Goal: Use online tool/utility: Utilize a website feature to perform a specific function

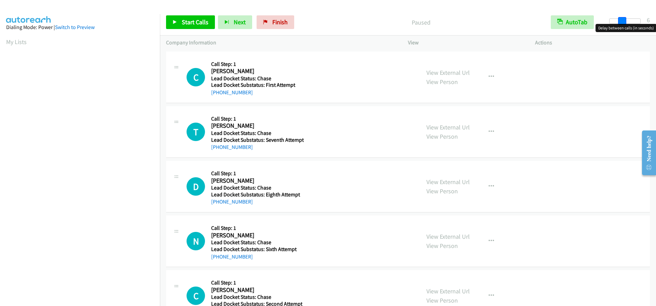
drag, startPoint x: 608, startPoint y: 20, endPoint x: 621, endPoint y: 20, distance: 12.6
click at [621, 20] on span at bounding box center [622, 21] width 8 height 8
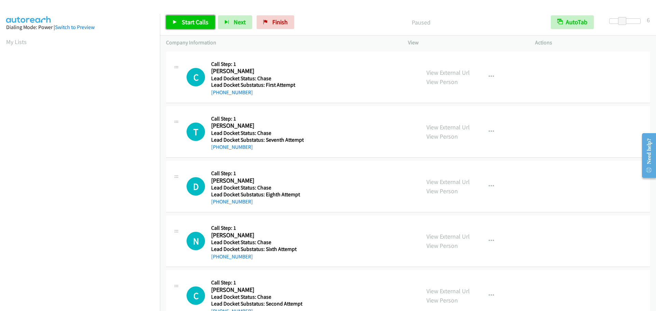
click at [202, 22] on span "Start Calls" at bounding box center [195, 22] width 27 height 8
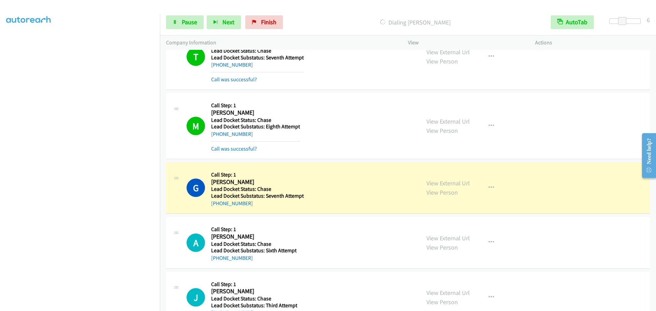
scroll to position [844, 0]
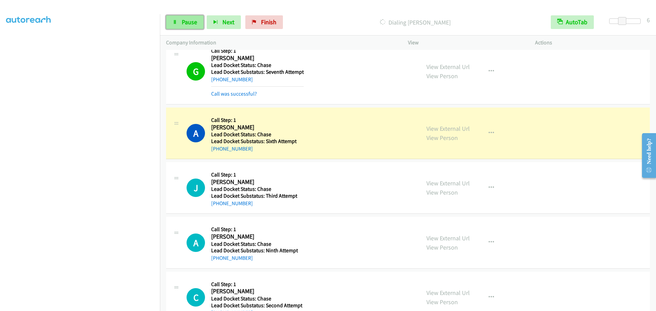
drag, startPoint x: 192, startPoint y: 27, endPoint x: 198, endPoint y: 21, distance: 8.5
click at [192, 26] on link "Pause" at bounding box center [185, 22] width 38 height 14
click at [182, 21] on span "Start Calls" at bounding box center [195, 22] width 27 height 8
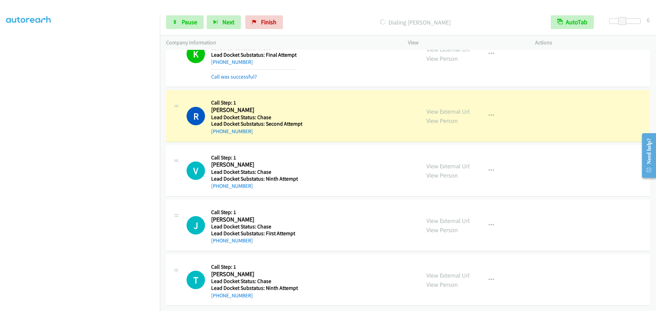
scroll to position [1836, 0]
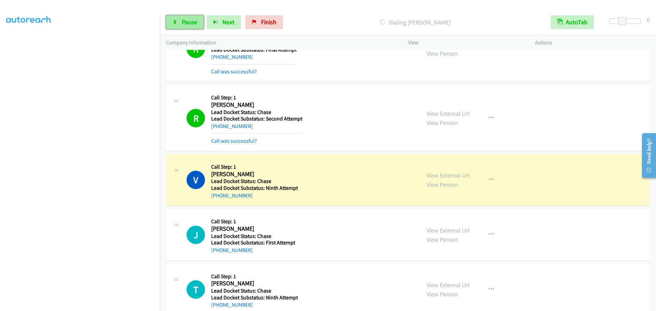
click at [188, 24] on span "Pause" at bounding box center [189, 22] width 15 height 8
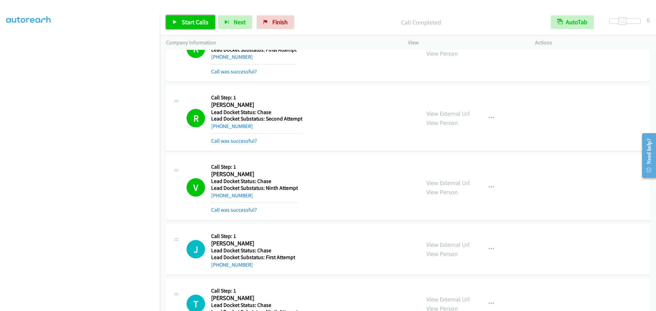
click at [193, 23] on span "Start Calls" at bounding box center [195, 22] width 27 height 8
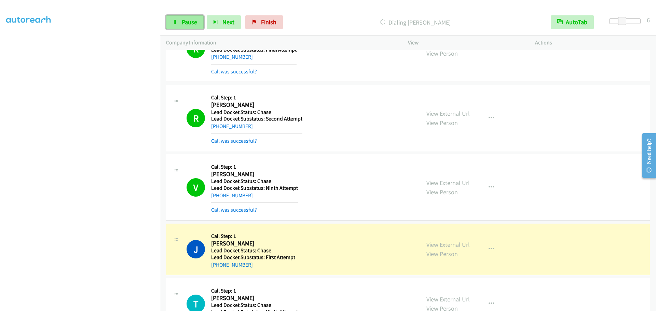
click at [194, 17] on link "Pause" at bounding box center [185, 22] width 38 height 14
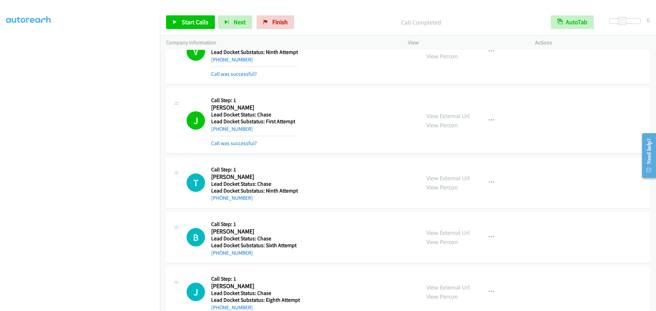
scroll to position [1973, 0]
click at [196, 19] on span "Start Calls" at bounding box center [195, 22] width 27 height 8
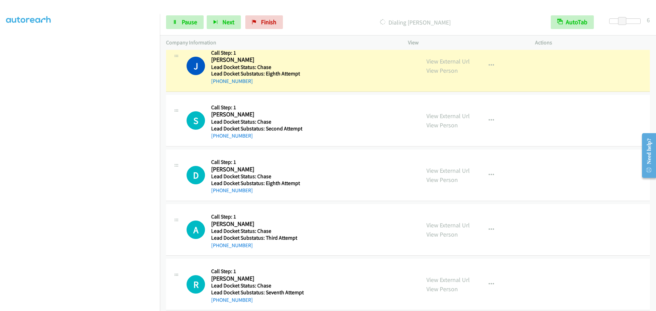
scroll to position [2229, 0]
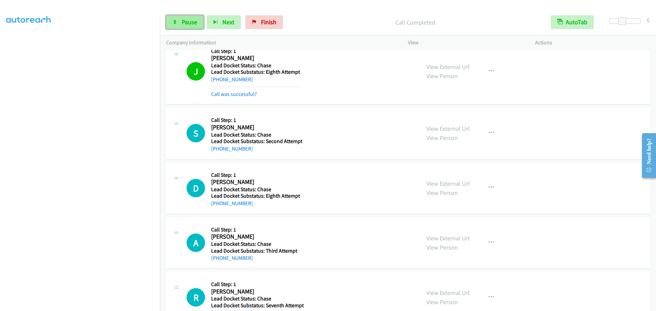
click at [186, 23] on span "Pause" at bounding box center [189, 22] width 15 height 8
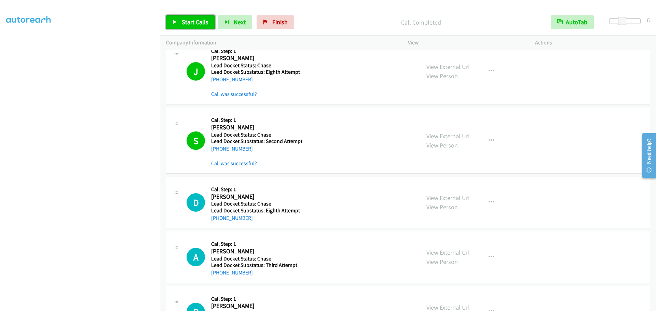
click at [178, 22] on link "Start Calls" at bounding box center [190, 22] width 49 height 14
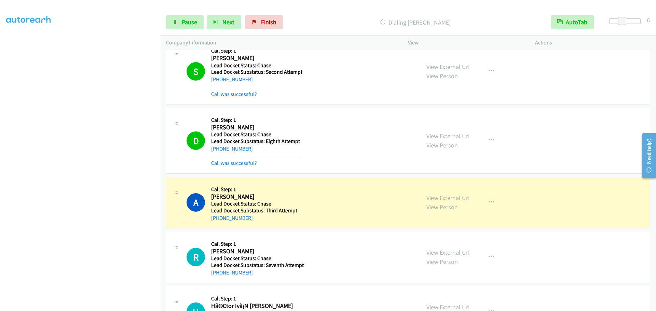
scroll to position [2403, 0]
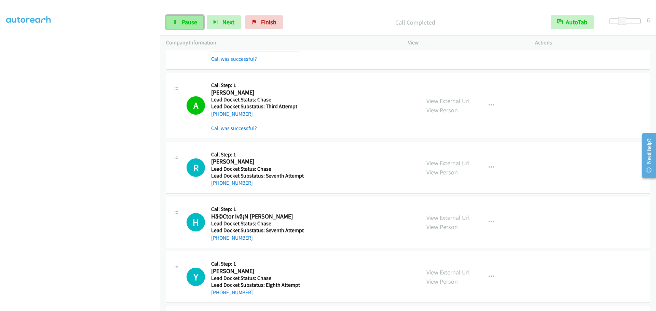
click at [182, 20] on span "Pause" at bounding box center [189, 22] width 15 height 8
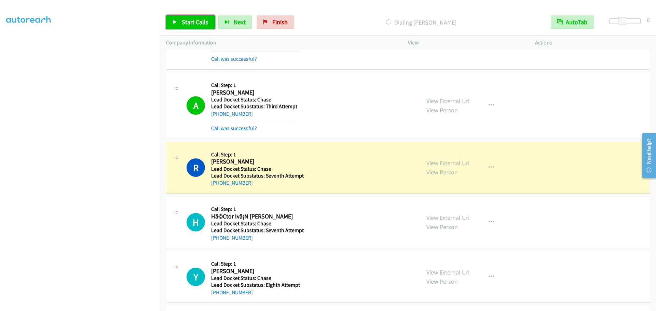
click at [196, 26] on span "Start Calls" at bounding box center [195, 22] width 27 height 8
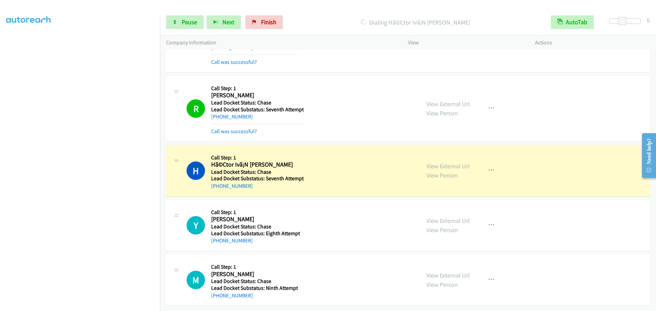
scroll to position [2474, 0]
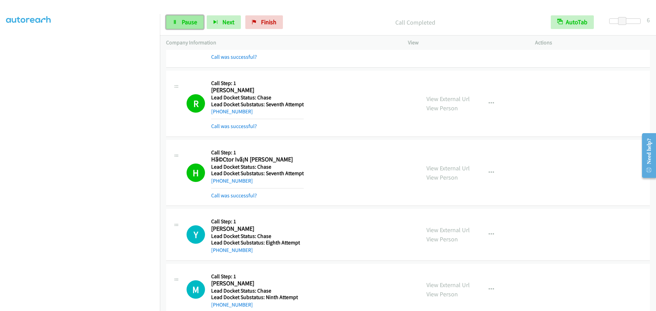
click at [191, 18] on span "Pause" at bounding box center [189, 22] width 15 height 8
click at [189, 20] on span "Start Calls" at bounding box center [195, 22] width 27 height 8
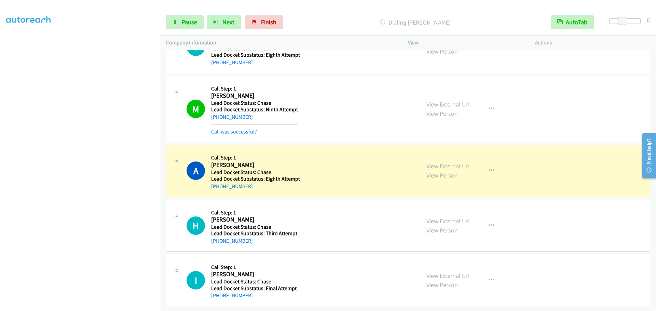
scroll to position [2667, 0]
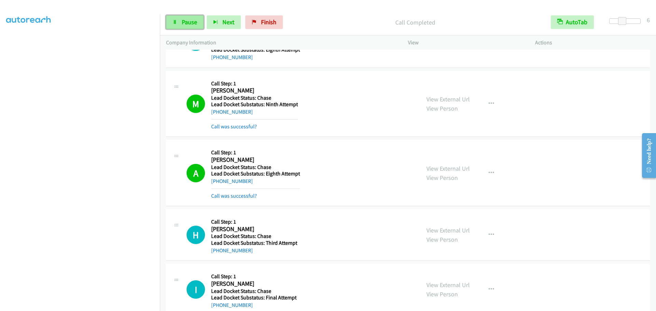
click at [182, 20] on span "Pause" at bounding box center [189, 22] width 15 height 8
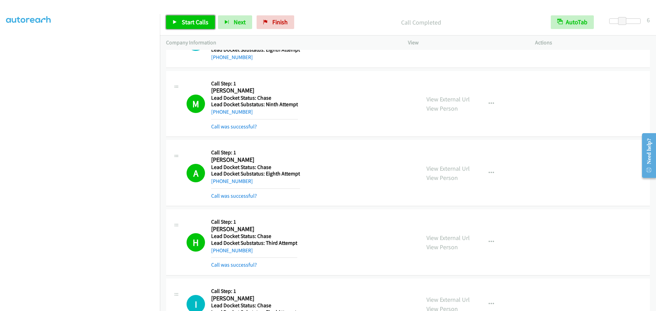
click at [193, 21] on span "Start Calls" at bounding box center [195, 22] width 27 height 8
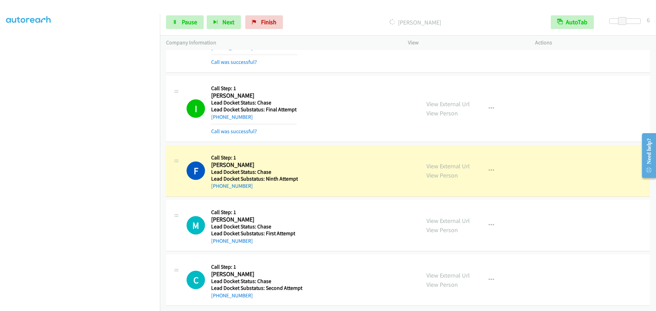
scroll to position [2875, 0]
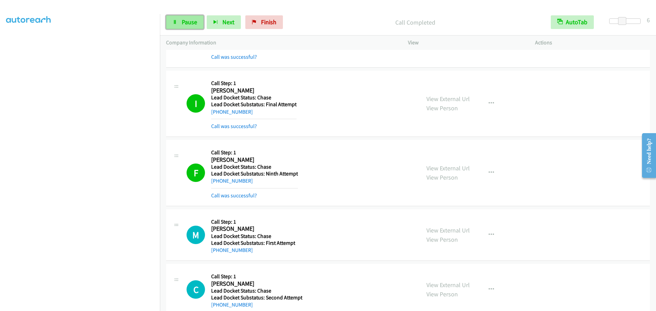
click at [190, 27] on link "Pause" at bounding box center [185, 22] width 38 height 14
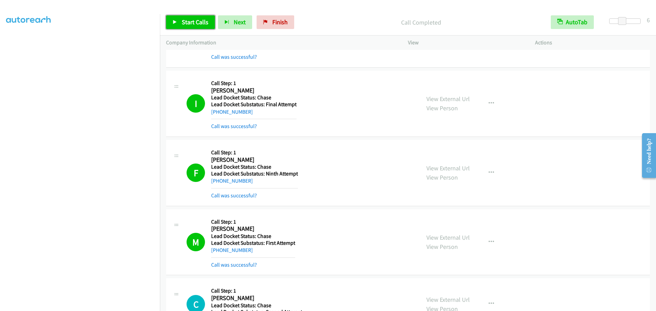
click at [192, 21] on span "Start Calls" at bounding box center [195, 22] width 27 height 8
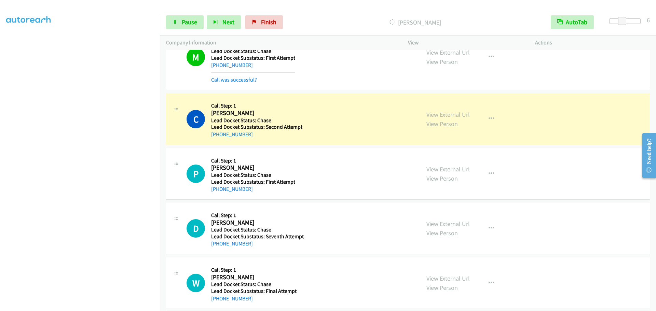
scroll to position [3068, 0]
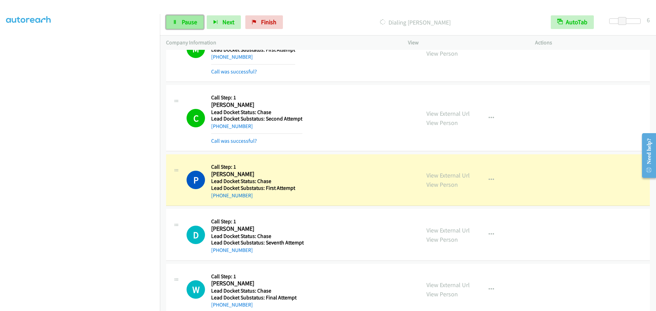
click at [190, 22] on span "Pause" at bounding box center [189, 22] width 15 height 8
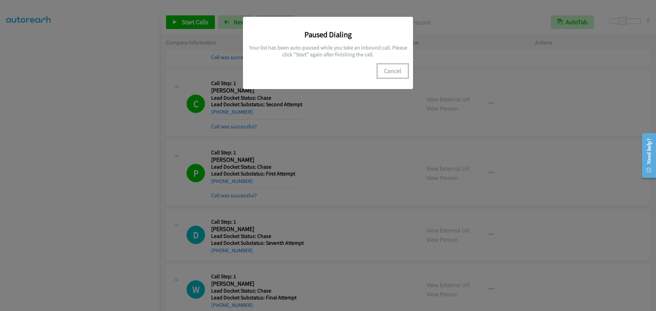
click at [396, 74] on button "Cancel" at bounding box center [392, 71] width 30 height 14
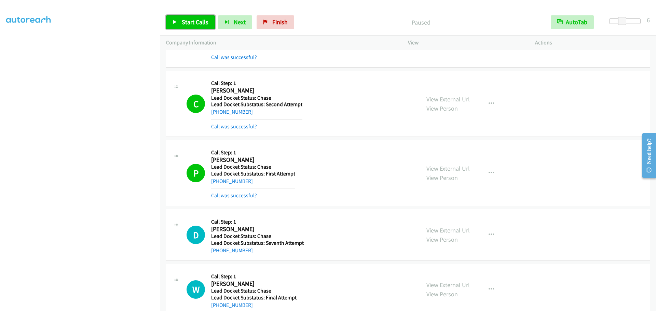
click at [186, 22] on span "Start Calls" at bounding box center [195, 22] width 27 height 8
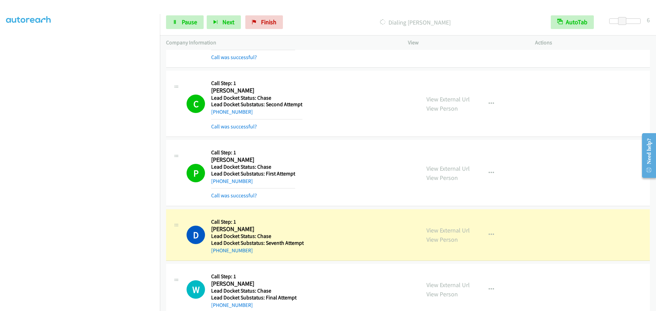
scroll to position [3098, 0]
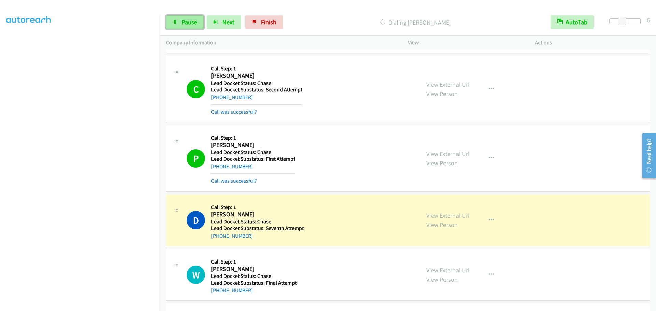
click at [180, 22] on link "Pause" at bounding box center [185, 22] width 38 height 14
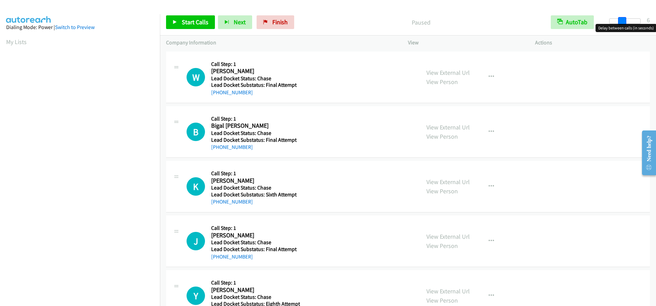
drag, startPoint x: 611, startPoint y: 18, endPoint x: 623, endPoint y: 22, distance: 13.1
click at [623, 22] on span at bounding box center [622, 21] width 8 height 8
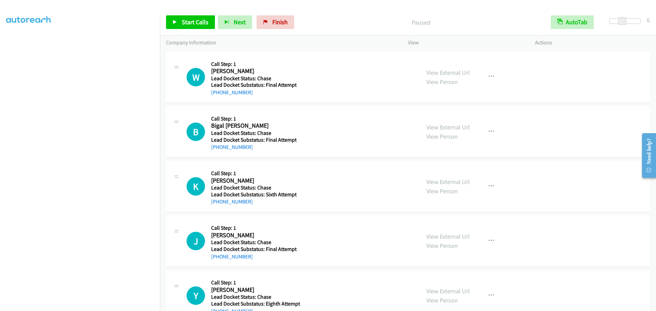
scroll to position [72, 0]
click at [197, 23] on span "Start Calls" at bounding box center [195, 22] width 27 height 8
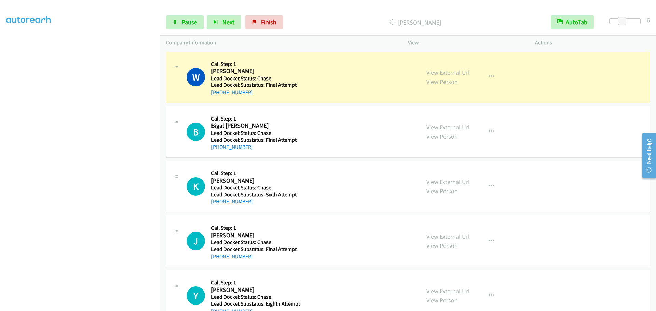
scroll to position [21, 0]
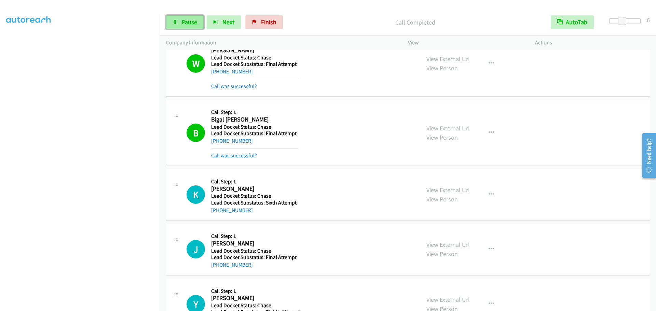
click at [186, 24] on span "Pause" at bounding box center [189, 22] width 15 height 8
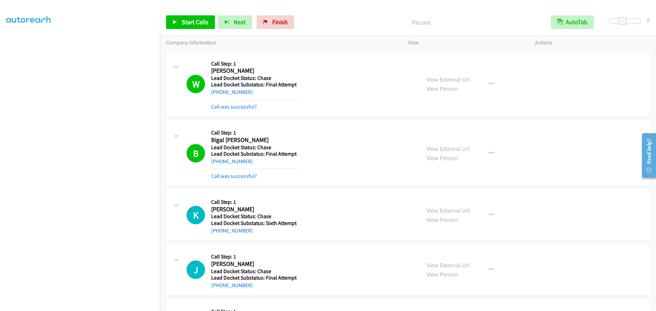
scroll to position [0, 0]
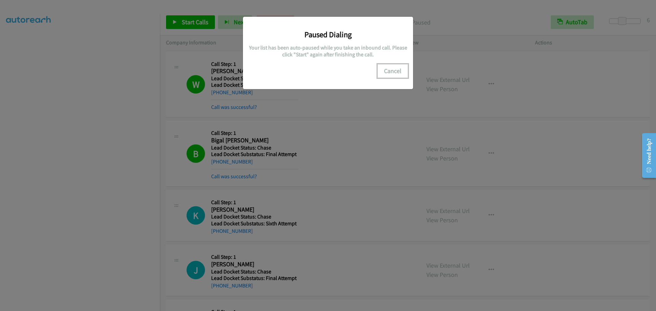
click at [388, 71] on button "Cancel" at bounding box center [392, 71] width 30 height 14
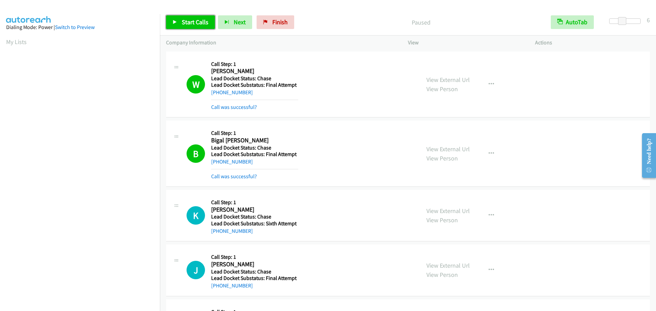
click at [197, 25] on span "Start Calls" at bounding box center [195, 22] width 27 height 8
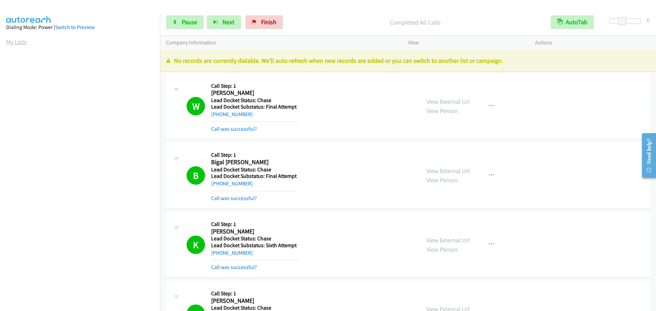
click at [12, 40] on link "My Lists" at bounding box center [16, 42] width 20 height 8
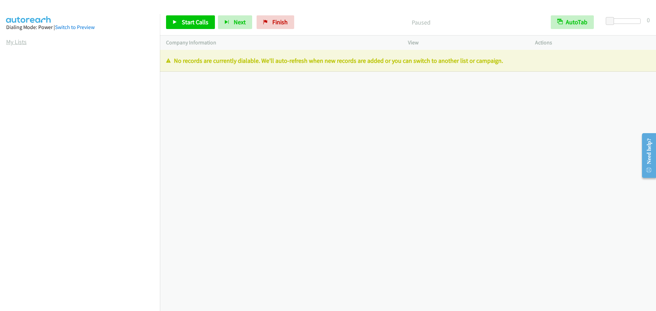
click at [20, 39] on link "My Lists" at bounding box center [16, 42] width 20 height 8
